Goal: Task Accomplishment & Management: Manage account settings

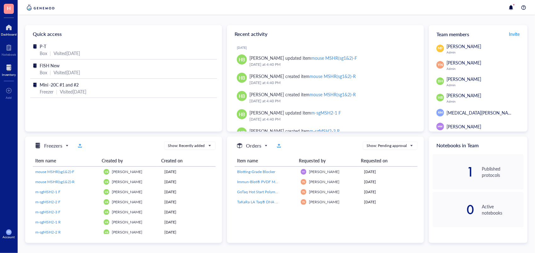
click at [16, 66] on div "Inventory" at bounding box center [9, 70] width 18 height 18
click at [7, 65] on div at bounding box center [9, 68] width 14 height 10
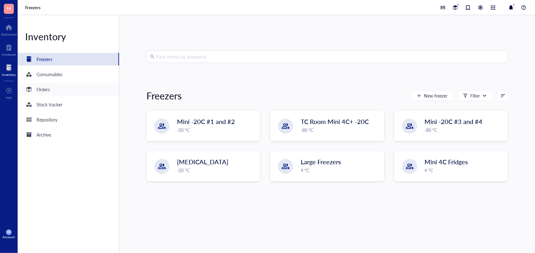
click at [48, 89] on div "Orders" at bounding box center [43, 89] width 13 height 7
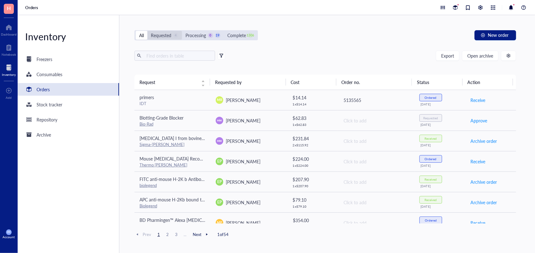
click at [173, 37] on div "Requested 4" at bounding box center [165, 35] width 28 height 7
click at [147, 31] on input "Requested 4" at bounding box center [147, 31] width 0 height 0
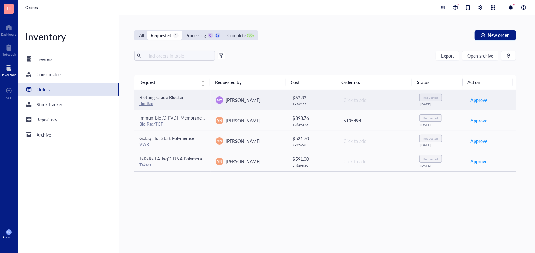
click at [200, 100] on div "Blotting-Grade Blocker" at bounding box center [172, 97] width 66 height 7
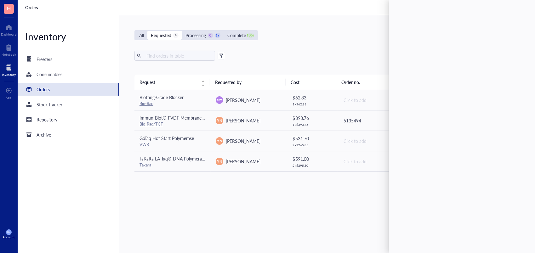
click at [305, 47] on div "All Requested 4 Processing 0 19 Complete 1306 New order Export Open archive Req…" at bounding box center [325, 134] width 412 height 238
